Goal: Transaction & Acquisition: Purchase product/service

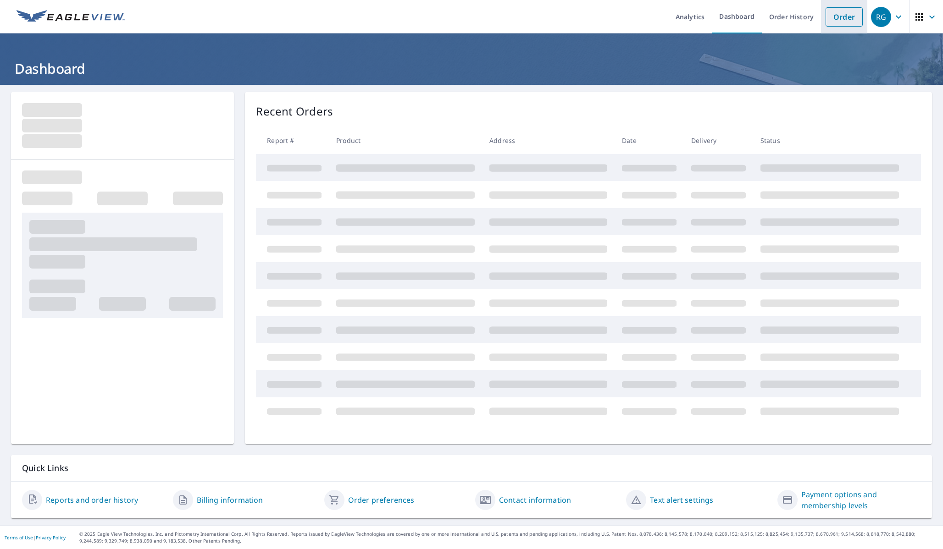
click at [847, 15] on link "Order" at bounding box center [843, 16] width 37 height 19
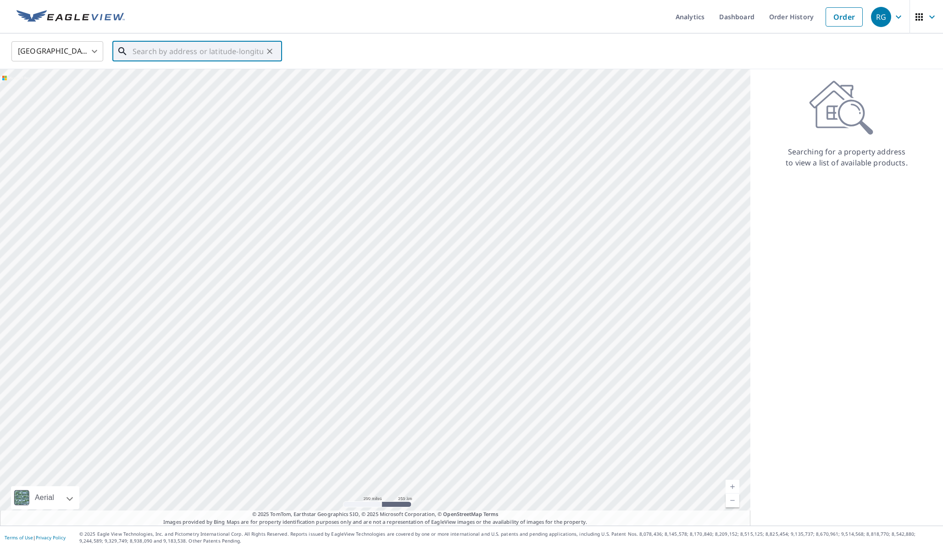
click at [230, 53] on input "text" at bounding box center [197, 52] width 131 height 26
paste input "46.313229,-94.573789"
type input "46.313229,-94.573789"
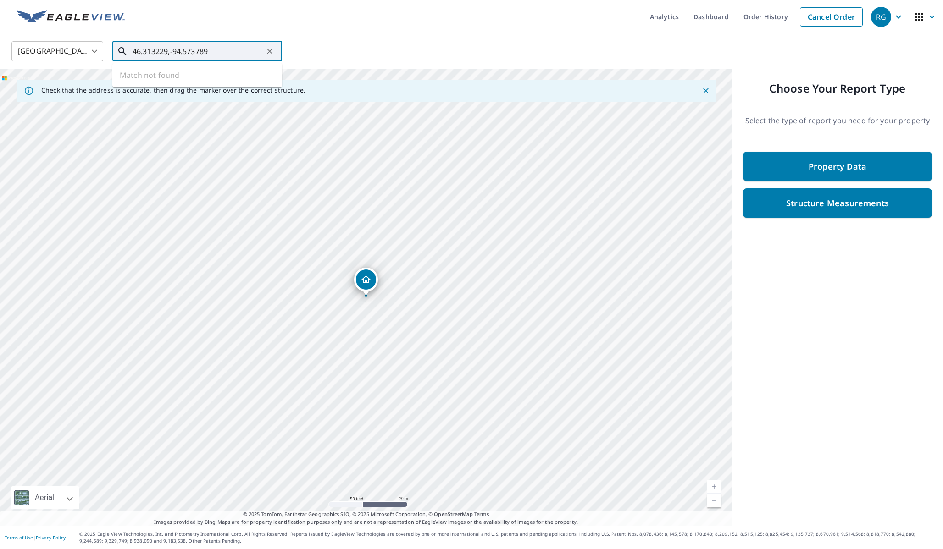
click at [219, 46] on input "46.313229,-94.573789" at bounding box center [197, 52] width 131 height 26
click at [721, 498] on div "[STREET_ADDRESS][PERSON_NAME]" at bounding box center [366, 297] width 732 height 457
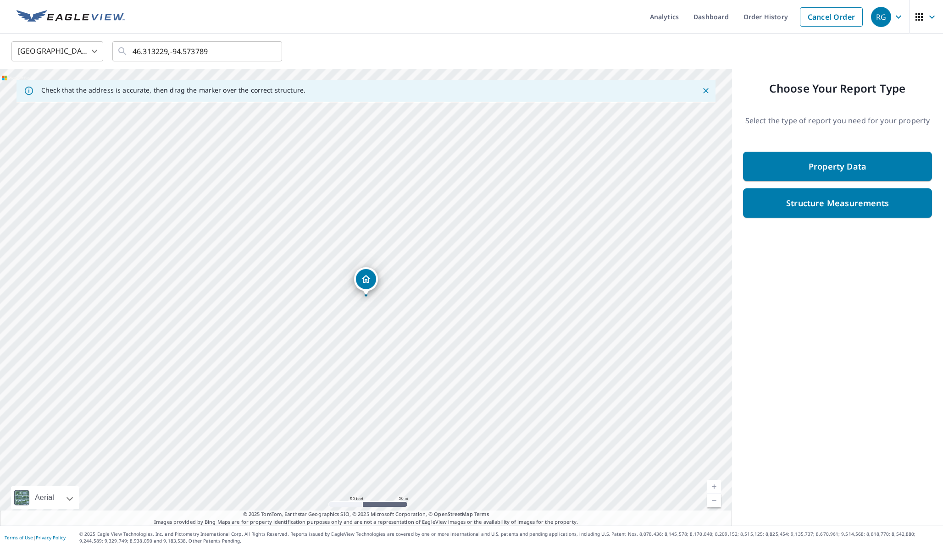
click at [715, 498] on link "Current Level 19, Zoom Out" at bounding box center [714, 501] width 14 height 14
click at [715, 498] on link "Current Level 18, Zoom Out" at bounding box center [714, 501] width 14 height 14
